Goal: Find specific page/section: Find specific page/section

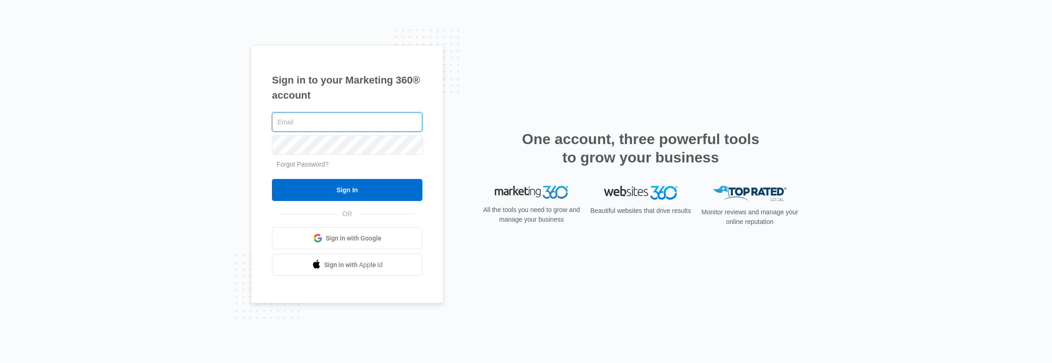
type input "[PERSON_NAME][EMAIL_ADDRESS][PERSON_NAME][DOMAIN_NAME]"
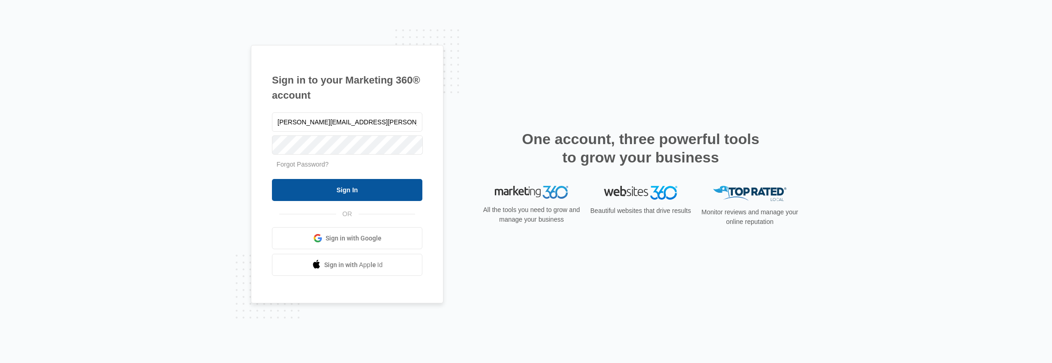
click at [333, 193] on input "Sign In" at bounding box center [347, 190] width 150 height 22
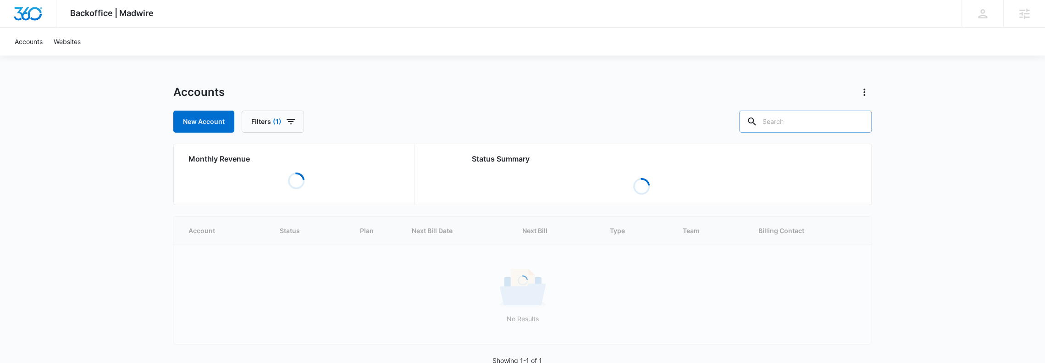
click at [783, 119] on input "text" at bounding box center [805, 121] width 132 height 22
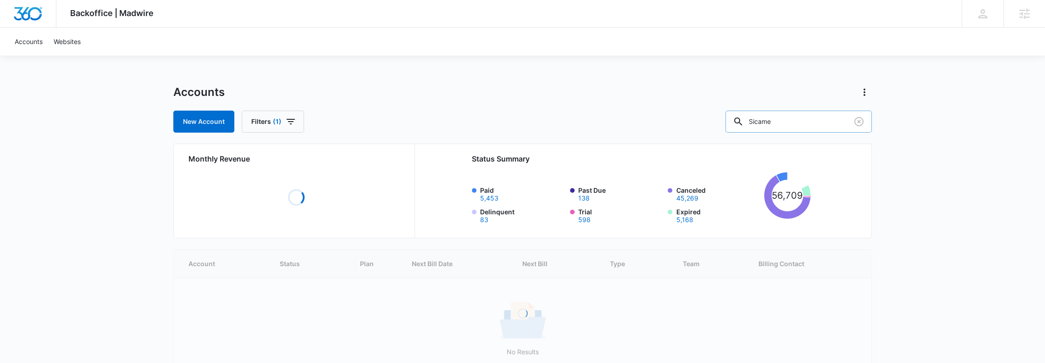
type input "Sicame"
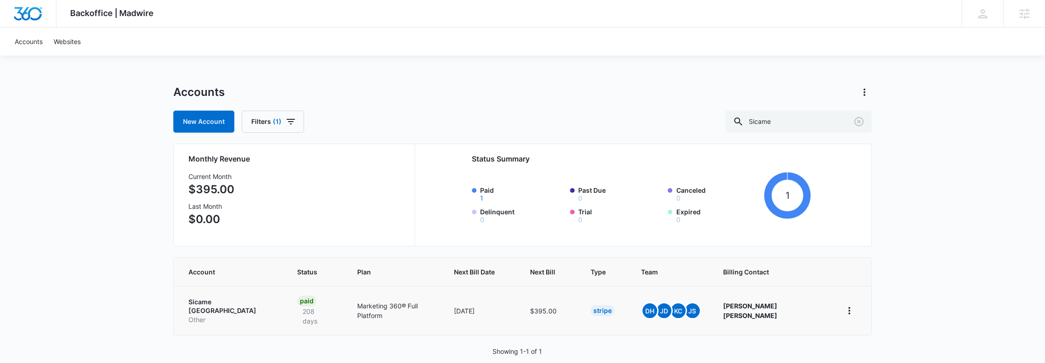
click at [229, 298] on p "Sicame [GEOGRAPHIC_DATA]" at bounding box center [231, 306] width 87 height 18
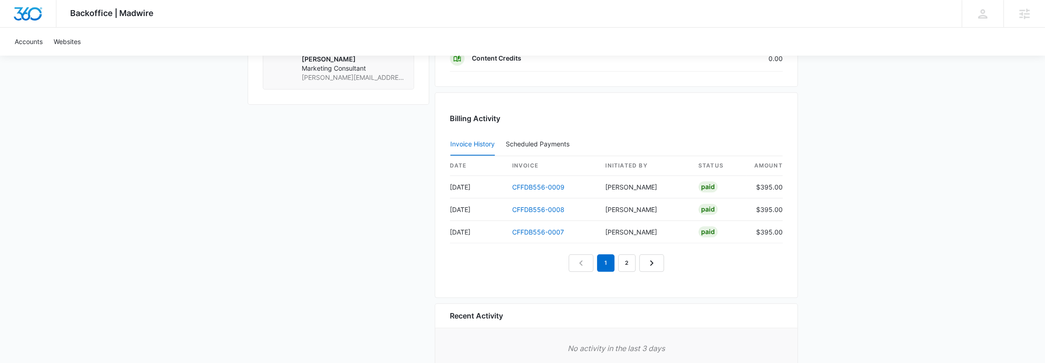
scroll to position [856, 0]
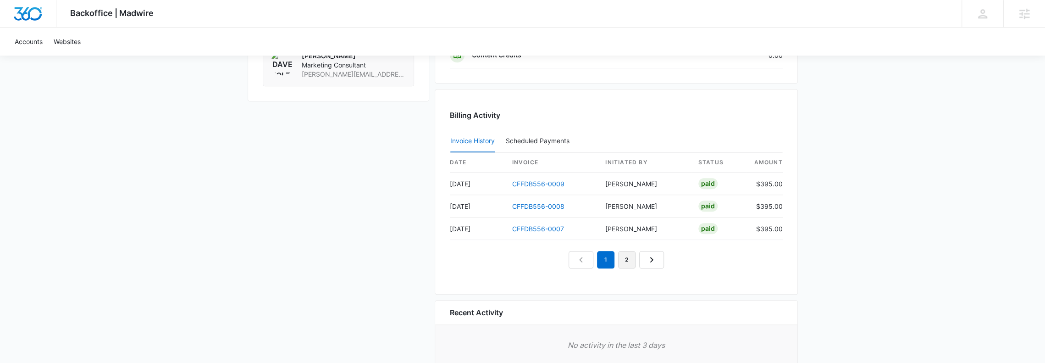
click at [629, 254] on link "2" at bounding box center [626, 259] width 17 height 17
click at [598, 260] on link "1" at bounding box center [594, 259] width 17 height 17
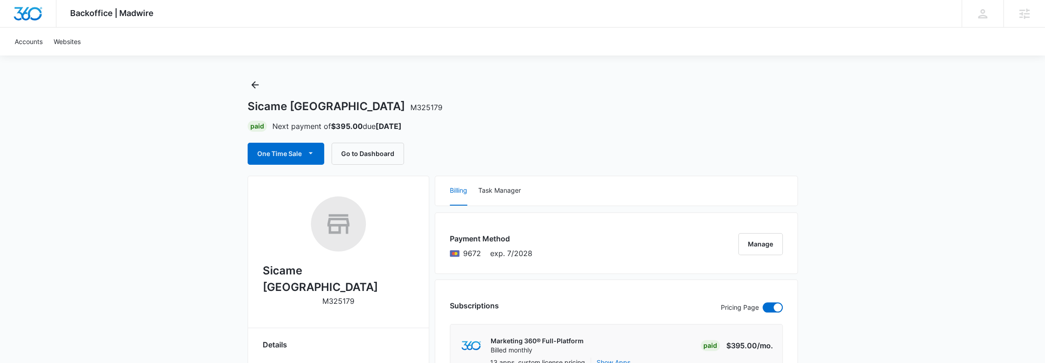
scroll to position [0, 0]
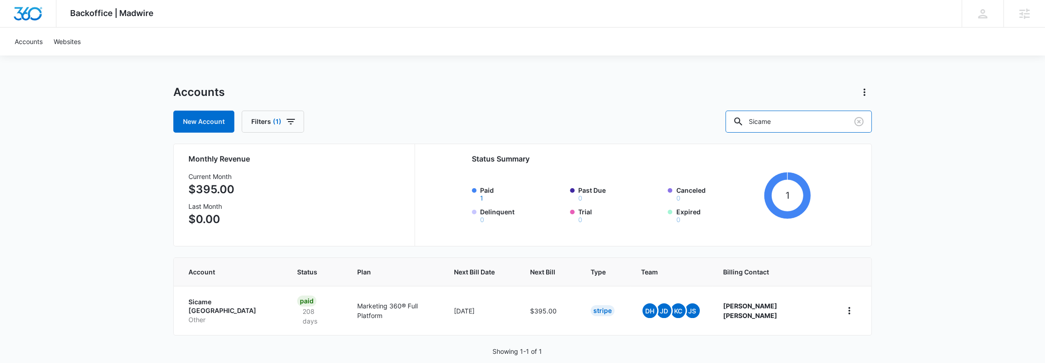
drag, startPoint x: 805, startPoint y: 123, endPoint x: 647, endPoint y: 127, distance: 157.8
click at [651, 127] on div "New Account Filters (1) Sicame" at bounding box center [522, 121] width 698 height 22
type input "Flightline"
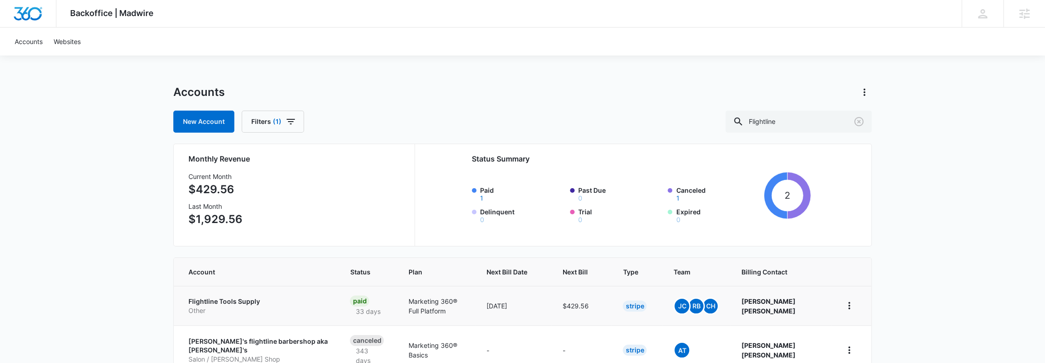
click at [201, 301] on p "Flightline Tools Supply" at bounding box center [257, 301] width 139 height 9
